Goal: Task Accomplishment & Management: Manage account settings

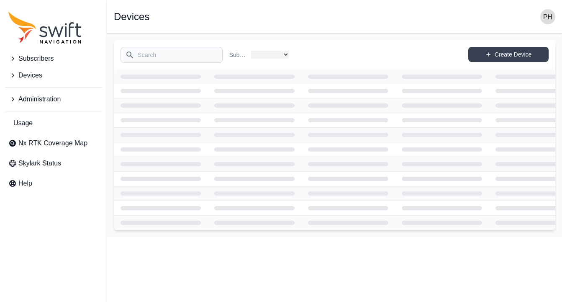
select select
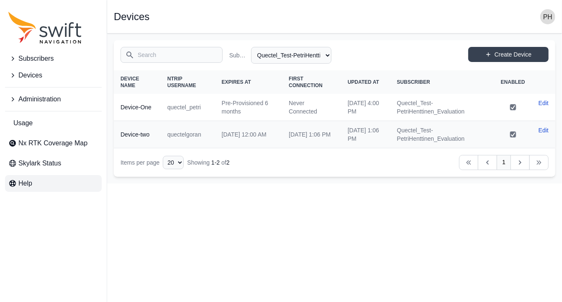
click at [43, 188] on link "Help" at bounding box center [53, 183] width 97 height 17
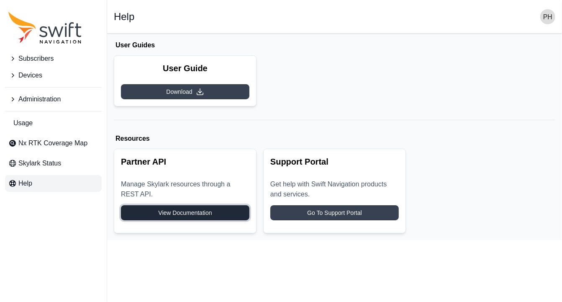
click at [199, 215] on span "View Documentation" at bounding box center [185, 213] width 54 height 8
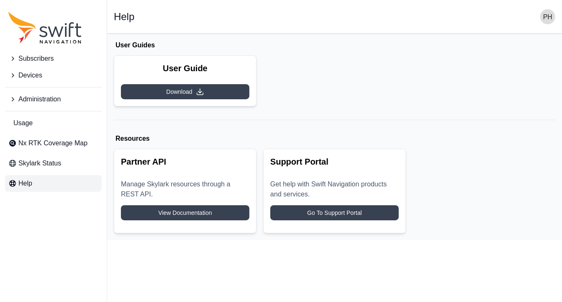
click at [39, 72] on span "Devices" at bounding box center [30, 75] width 24 height 10
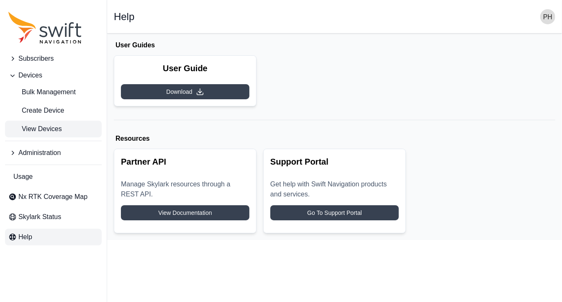
click at [36, 125] on span "View Devices" at bounding box center [35, 129] width 54 height 10
select select
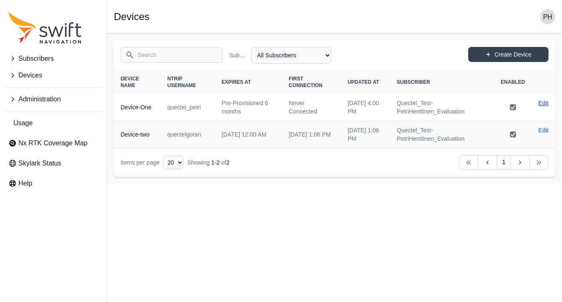
click at [547, 103] on link "Edit" at bounding box center [544, 103] width 10 height 8
select select "00b03660-ccab-44af-ad29-a809fc77ed91"
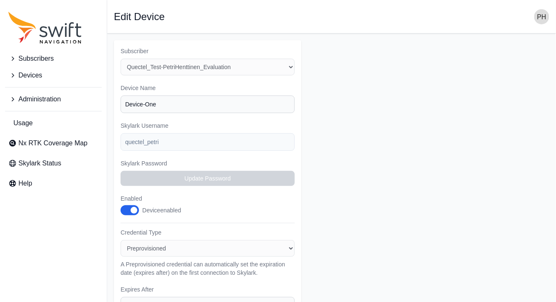
click at [135, 208] on span "button" at bounding box center [134, 210] width 7 height 7
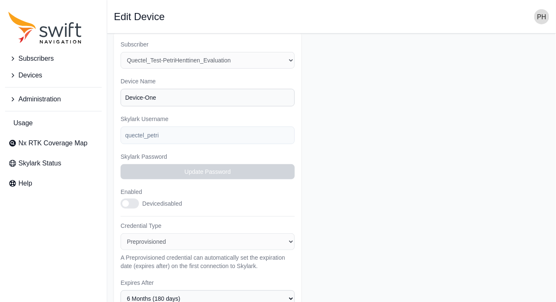
scroll to position [5, 0]
click at [167, 101] on input "Device-One" at bounding box center [208, 99] width 174 height 18
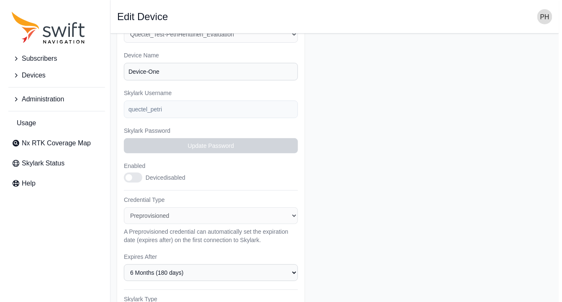
scroll to position [209, 0]
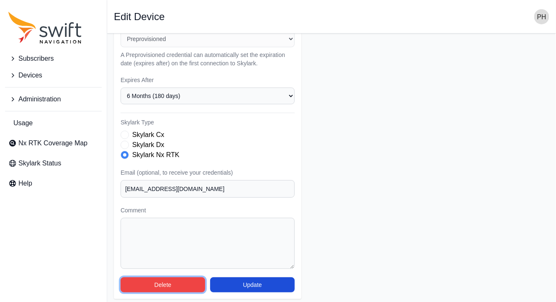
click at [174, 280] on button "Delete" at bounding box center [163, 284] width 85 height 15
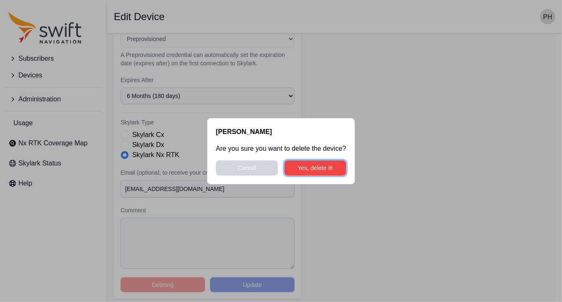
click at [313, 168] on button "Yes, delete it!" at bounding box center [316, 167] width 62 height 15
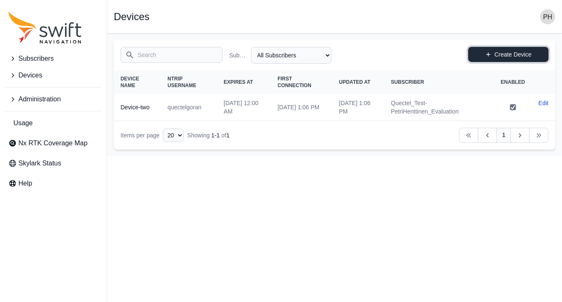
click at [500, 50] on link "Create Device" at bounding box center [509, 54] width 80 height 15
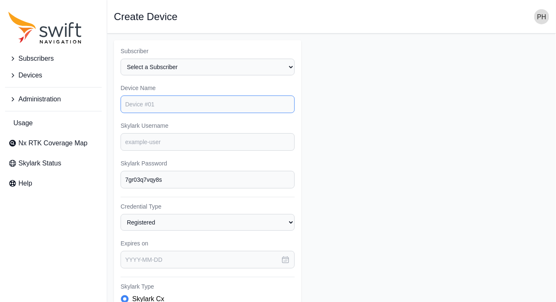
click at [176, 106] on input "Device Name" at bounding box center [208, 104] width 174 height 18
type input "D"
type input "deviceone"
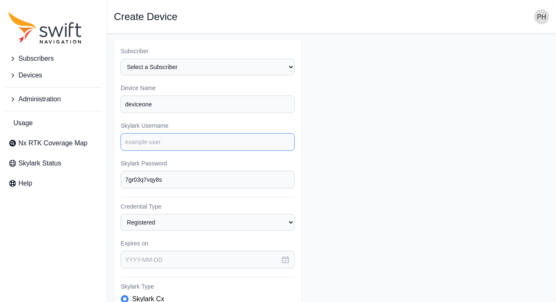
click at [162, 144] on input "Skylark Username" at bounding box center [208, 142] width 174 height 18
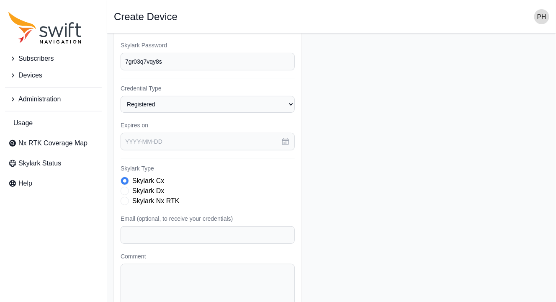
scroll to position [119, 0]
type input "quectelpetri"
click at [285, 139] on icon "button" at bounding box center [285, 141] width 8 height 8
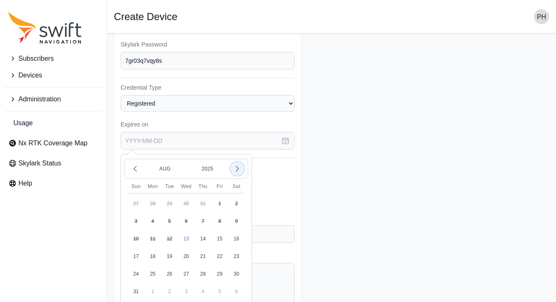
click at [238, 165] on icon "button" at bounding box center [237, 169] width 8 height 8
click at [188, 266] on button "31" at bounding box center [186, 274] width 17 height 17
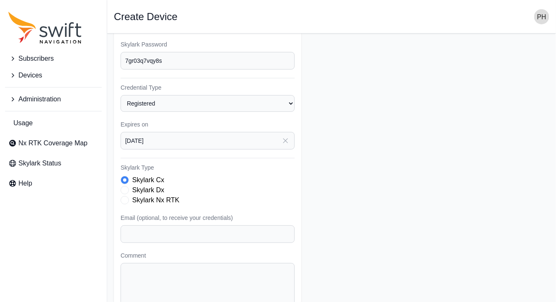
type input "[DATE]"
click at [124, 196] on span "Skylark Type" at bounding box center [125, 200] width 8 height 8
click at [150, 228] on input "Email (optional, to receive your credentials)" at bounding box center [208, 234] width 174 height 18
type input "[EMAIL_ADDRESS][DOMAIN_NAME]"
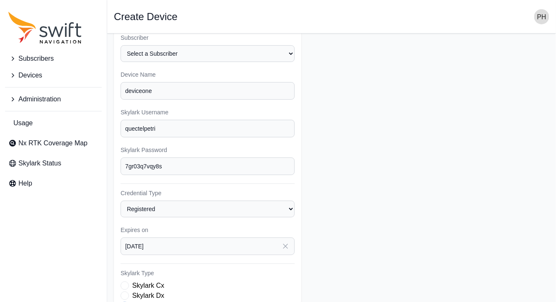
scroll to position [0, 0]
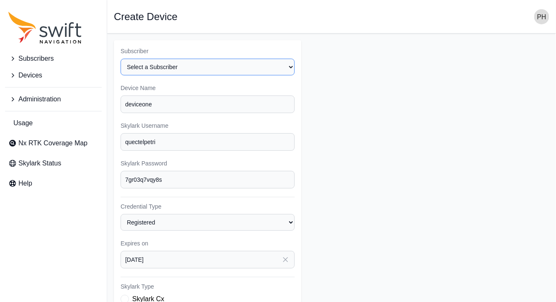
click at [283, 65] on select "Select a Subscriber Quectel_Test-PetriHenttinen_Evaluation" at bounding box center [208, 67] width 174 height 17
select select "00b03660-ccab-44af-ad29-a809fc77ed91"
click at [121, 59] on select "Select a Subscriber Quectel_Test-PetriHenttinen_Evaluation" at bounding box center [208, 67] width 174 height 17
click at [423, 158] on form "Subscriber Select a Subscriber Quectel_Test-PetriHenttinen_Evaluation Device Na…" at bounding box center [332, 251] width 436 height 423
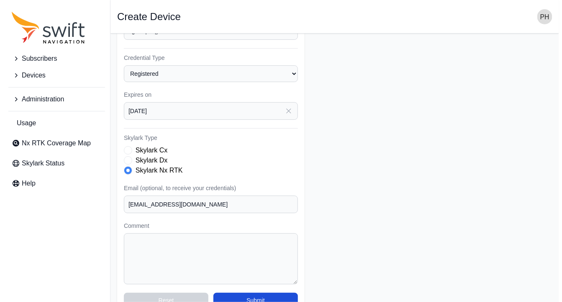
scroll to position [164, 0]
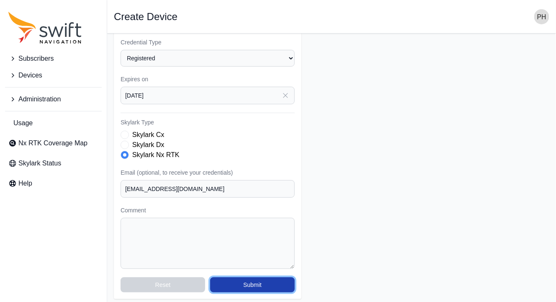
click at [245, 278] on button "Submit" at bounding box center [252, 284] width 85 height 15
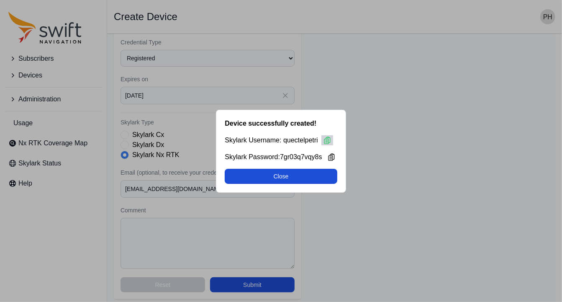
click at [328, 139] on icon at bounding box center [327, 140] width 8 height 8
click at [334, 160] on icon at bounding box center [332, 156] width 6 height 7
